Goal: Browse casually

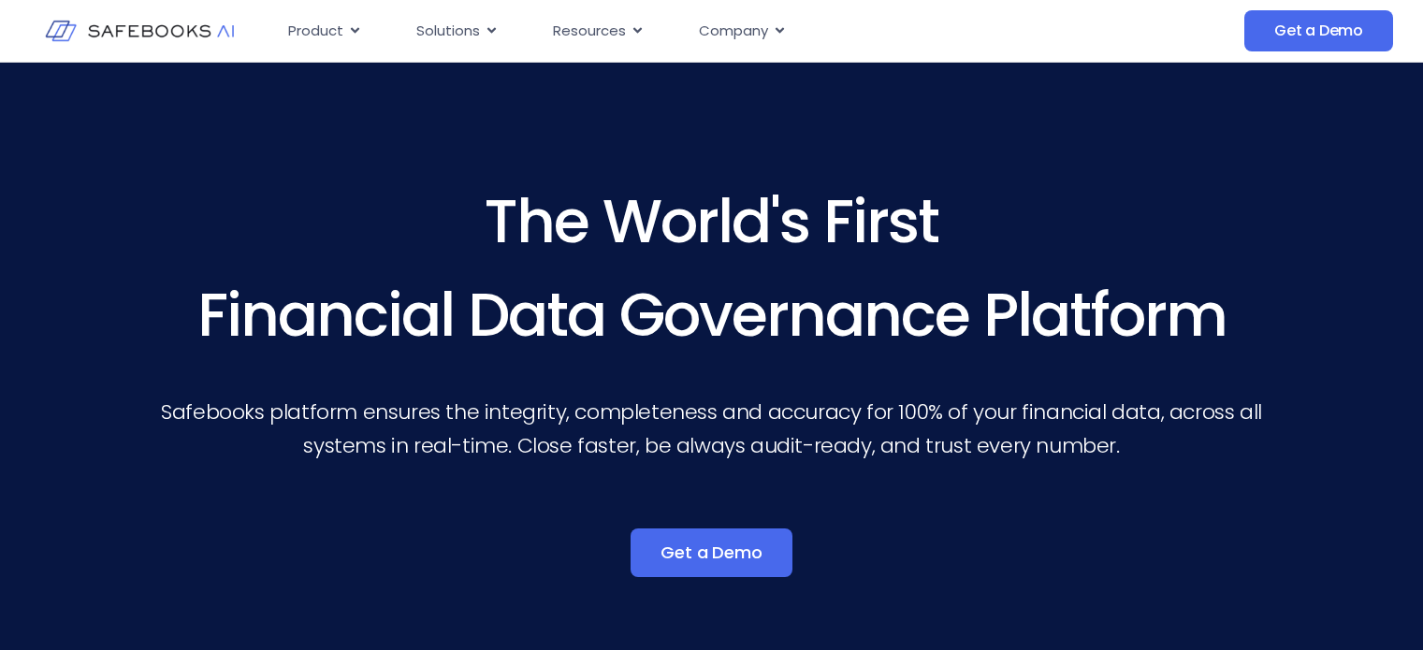
click at [1336, 397] on div "The World's First Financial Data Governance Platform Safebooks platform ensures…" at bounding box center [711, 353] width 1423 height 580
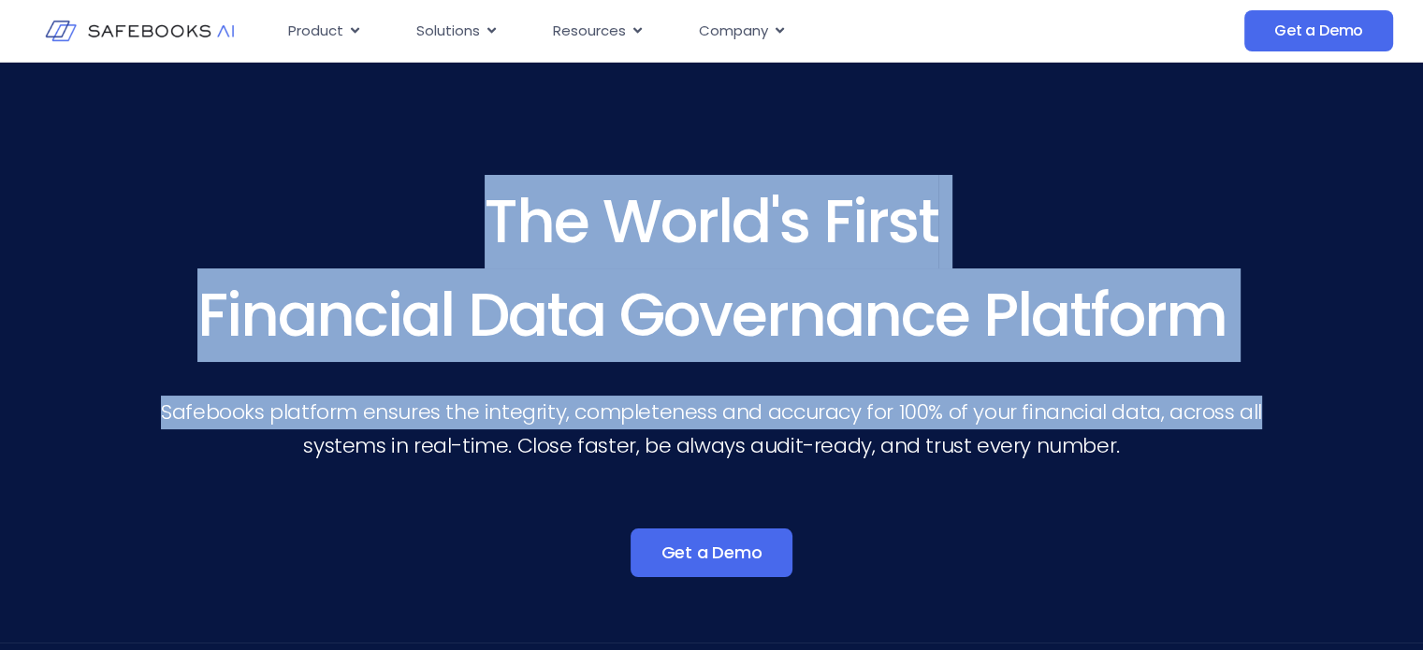
click at [1336, 397] on div "The World's First Financial Data Governance Platform Safebooks platform ensures…" at bounding box center [711, 353] width 1423 height 580
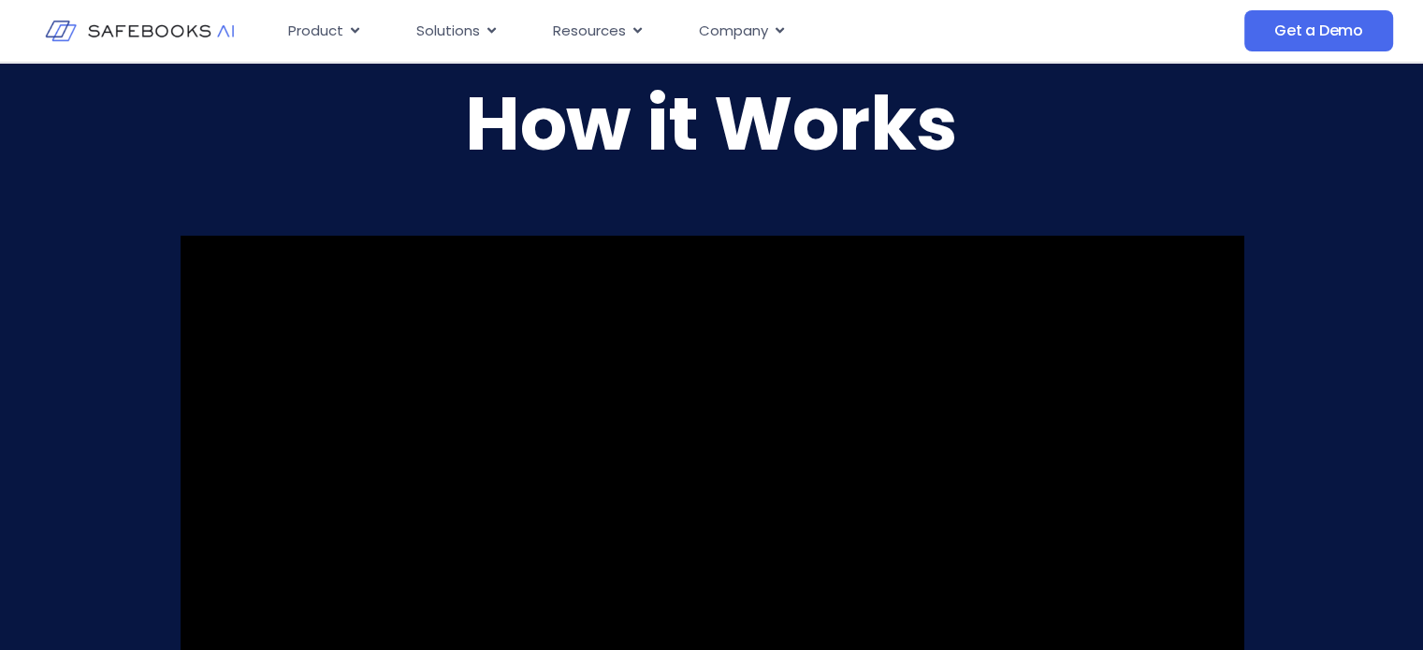
scroll to position [1434, 0]
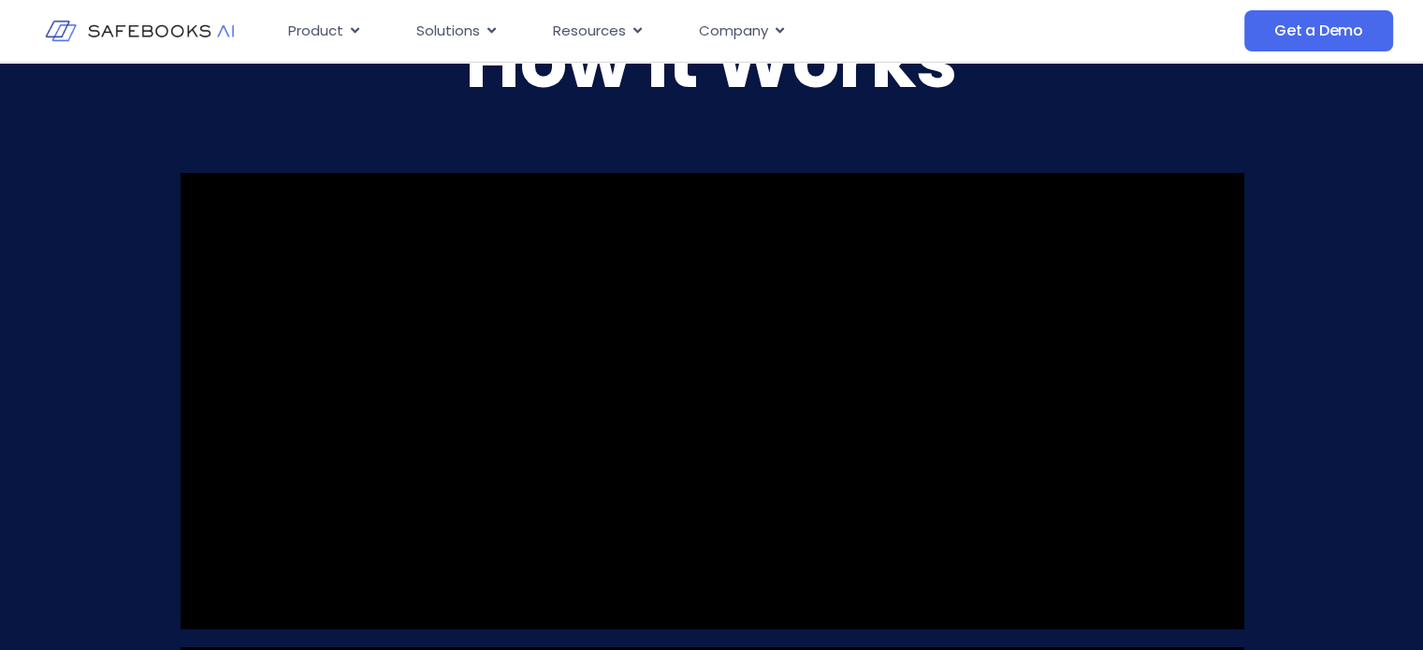
click at [598, 352] on video at bounding box center [712, 400] width 1062 height 455
click at [599, 352] on video at bounding box center [712, 400] width 1062 height 455
click at [600, 351] on video at bounding box center [712, 400] width 1062 height 455
drag, startPoint x: 600, startPoint y: 349, endPoint x: 600, endPoint y: 328, distance: 20.6
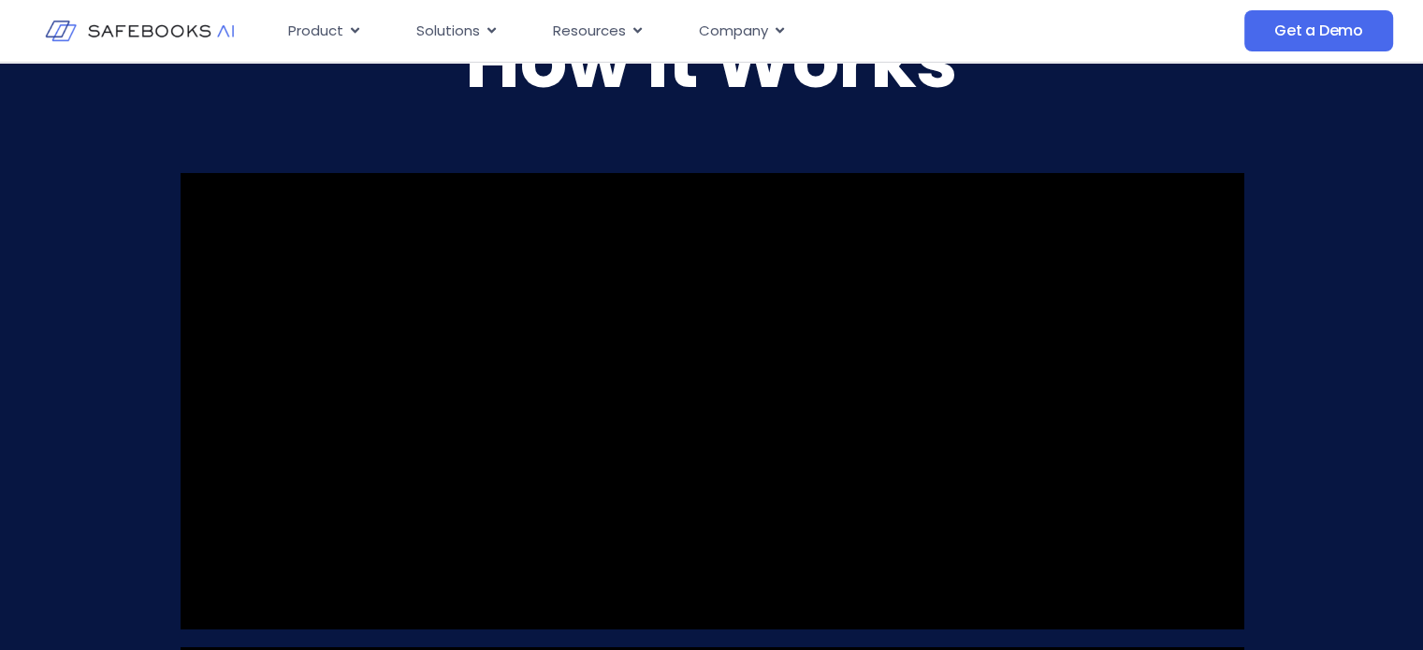
click at [600, 347] on video at bounding box center [712, 400] width 1062 height 455
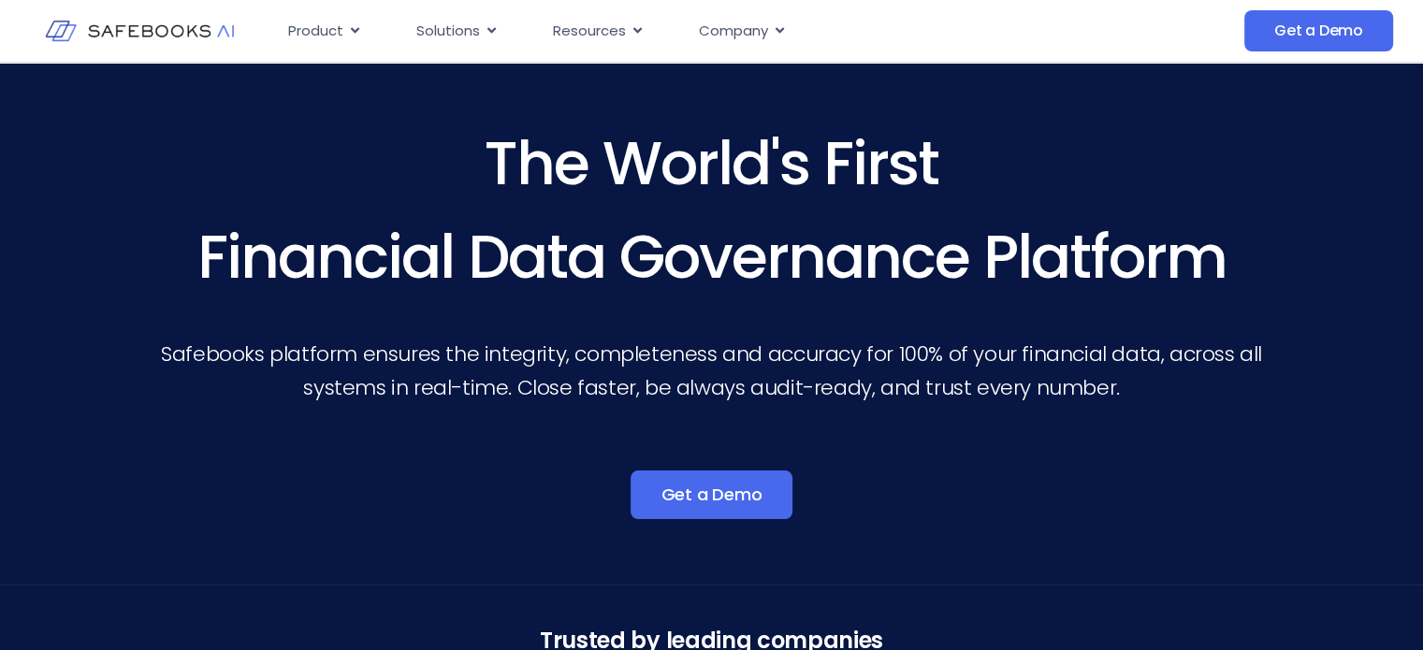
scroll to position [0, 0]
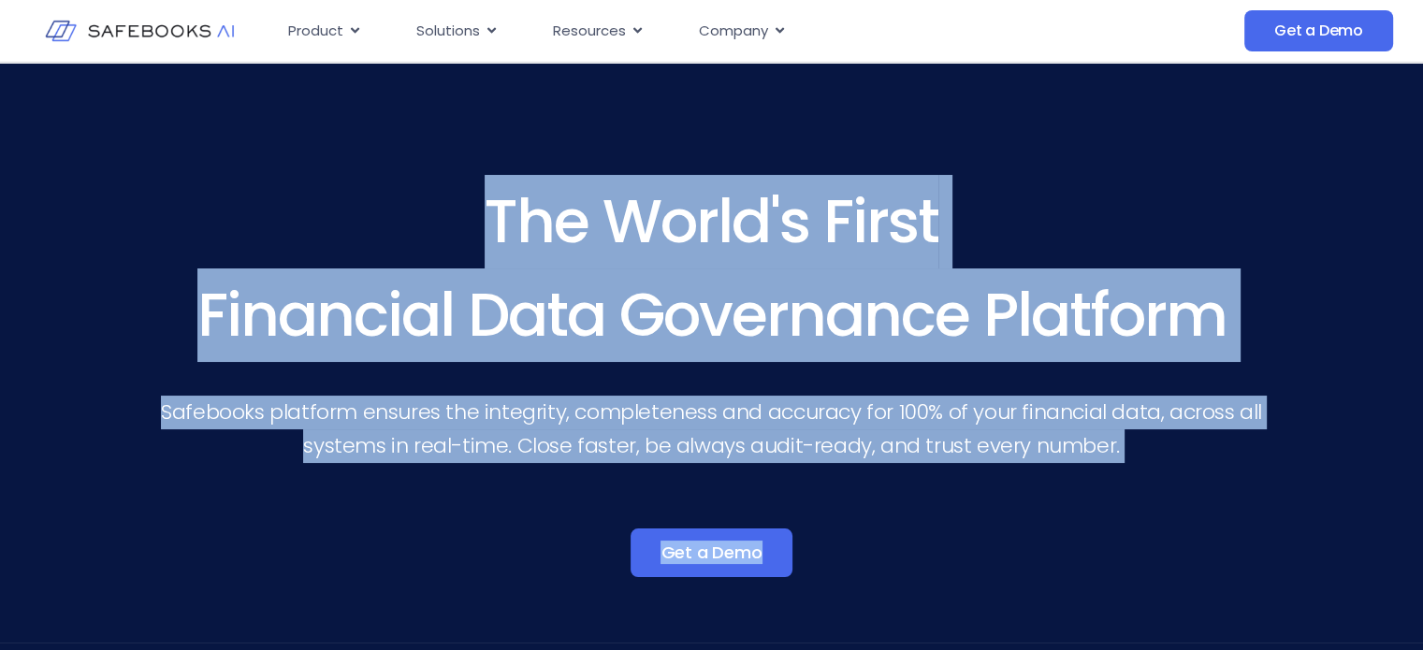
drag, startPoint x: 416, startPoint y: 179, endPoint x: 1208, endPoint y: 498, distance: 854.3
click at [1208, 498] on div "The World's First Financial Data Governance Platform Safebooks platform ensures…" at bounding box center [711, 390] width 1123 height 430
click at [1152, 444] on p "Safebooks platform ensures the integrity, completeness and accuracy for 100% of…" at bounding box center [711, 429] width 1123 height 67
drag, startPoint x: 1152, startPoint y: 440, endPoint x: 359, endPoint y: 167, distance: 838.5
click at [359, 167] on div "The World's First Financial Data Governance Platform Safebooks platform ensures…" at bounding box center [711, 353] width 1423 height 580
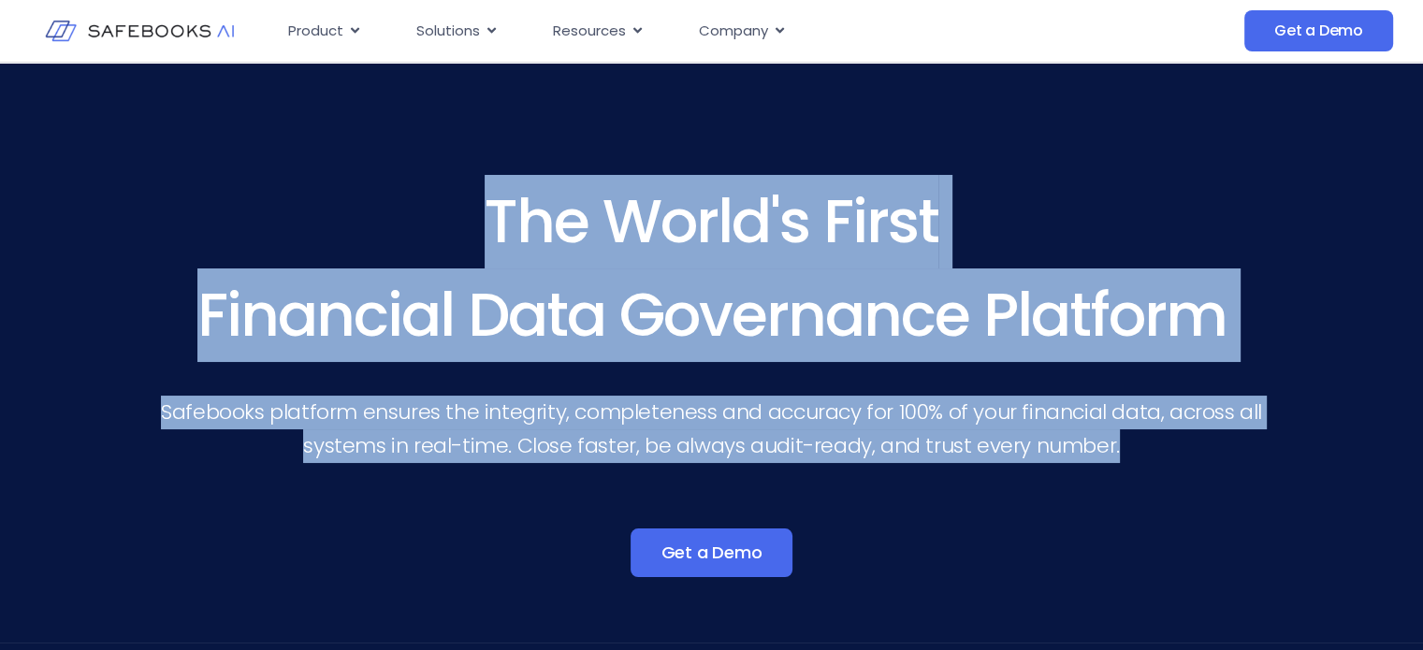
click at [359, 167] on div "The World's First Financial Data Governance Platform Safebooks platform ensures…" at bounding box center [711, 353] width 1423 height 580
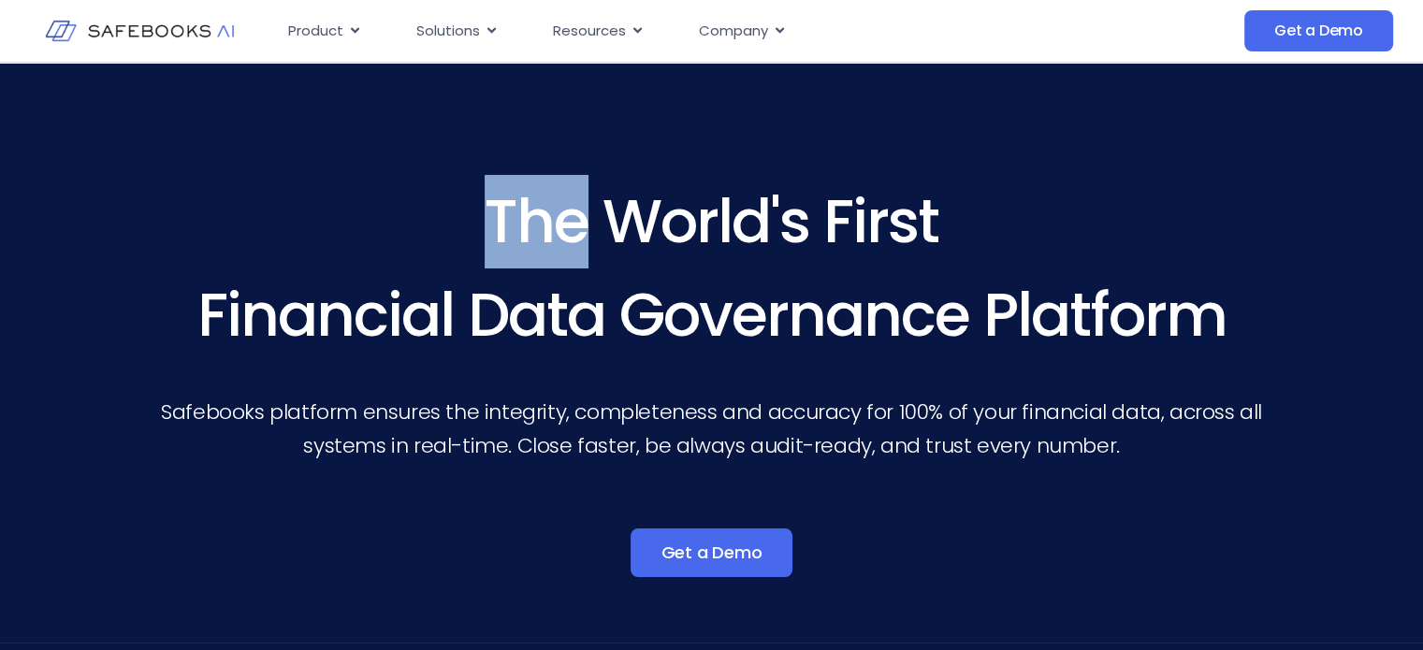
click at [359, 167] on div "The World's First Financial Data Governance Platform Safebooks platform ensures…" at bounding box center [711, 353] width 1423 height 580
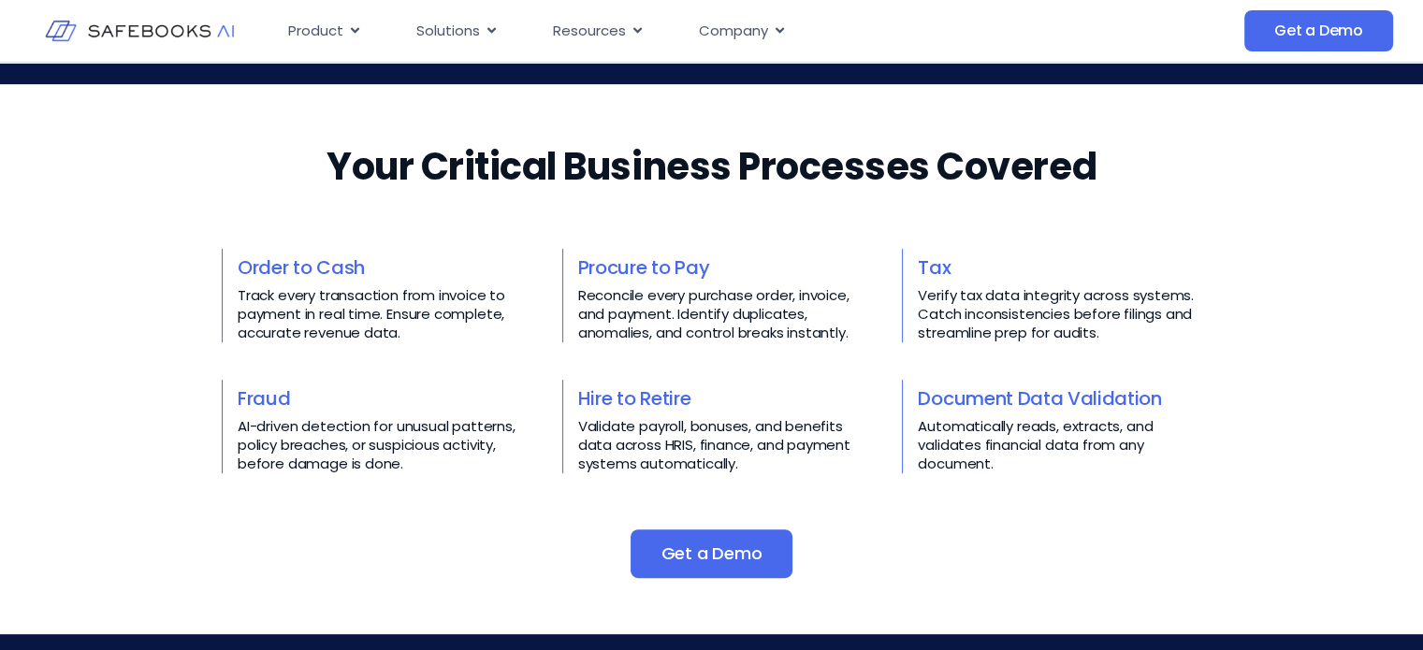
scroll to position [810, 0]
